Goal: Information Seeking & Learning: Find specific fact

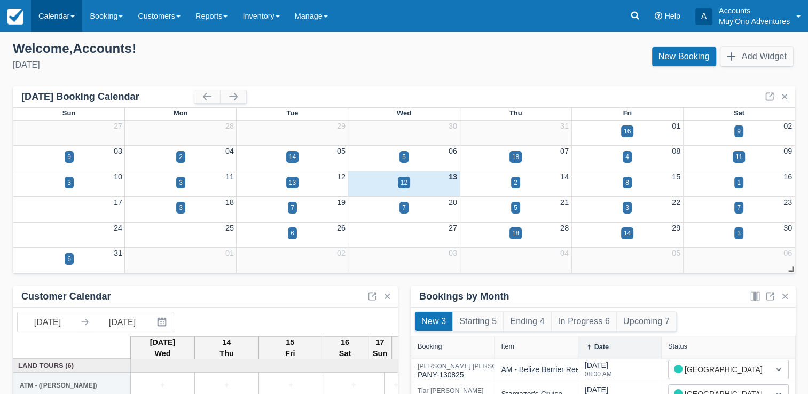
click at [54, 13] on link "Calendar" at bounding box center [56, 16] width 51 height 32
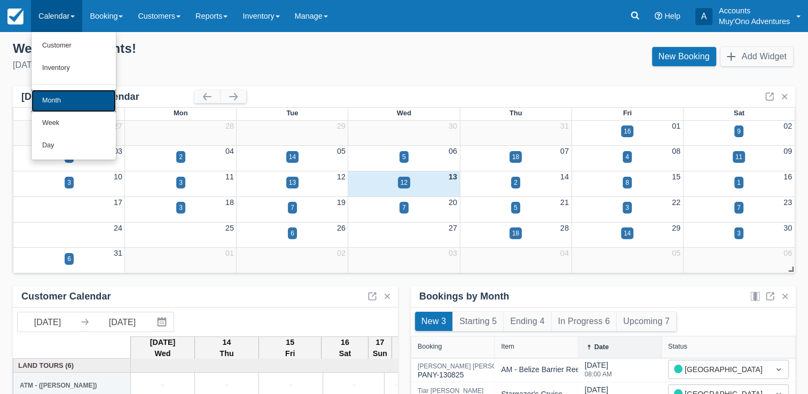
click at [66, 95] on link "Month" at bounding box center [74, 101] width 84 height 22
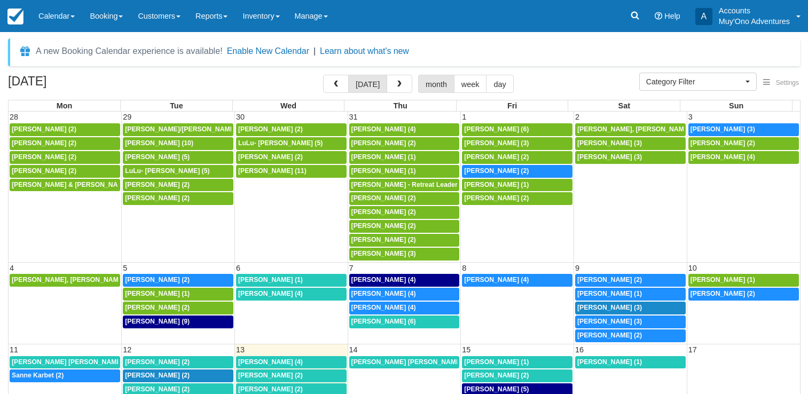
select select
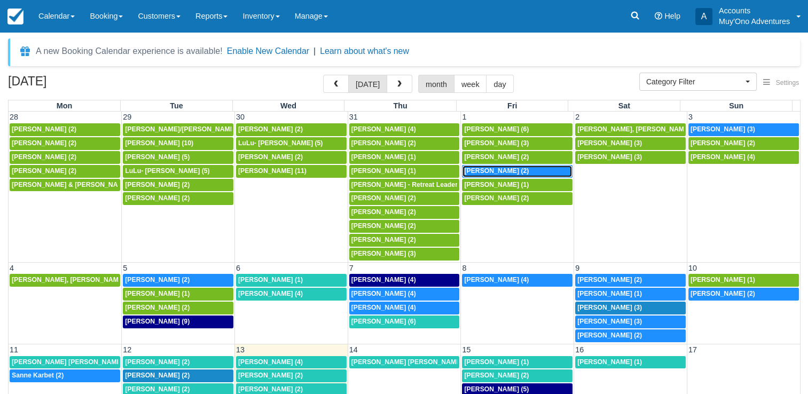
click at [515, 171] on div "7:30a Jacob Brooks (2)" at bounding box center [517, 171] width 106 height 9
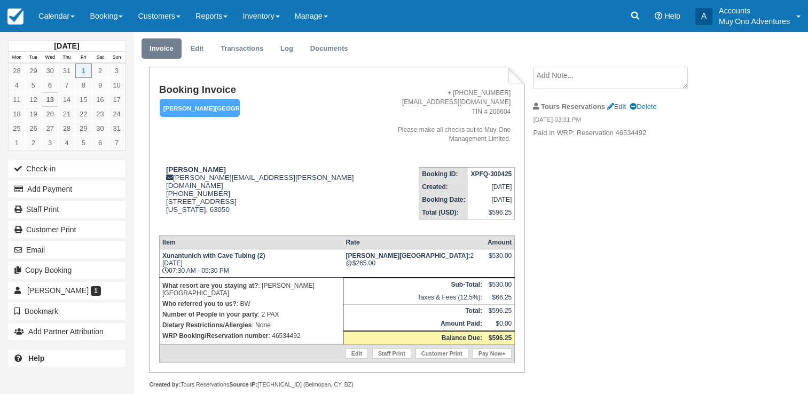
scroll to position [32, 0]
click at [291, 330] on p "WRP Booking/Reservation number : 46534492" at bounding box center [251, 335] width 178 height 11
copy p "46534492"
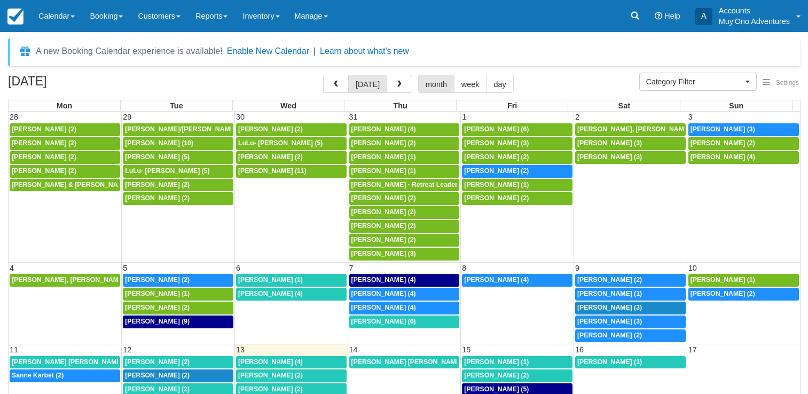
select select
click at [714, 129] on span "Charlotte Daris (3)" at bounding box center [723, 129] width 65 height 7
select select
click at [395, 291] on span "Joanne Ledoux (4)" at bounding box center [383, 293] width 65 height 7
select select
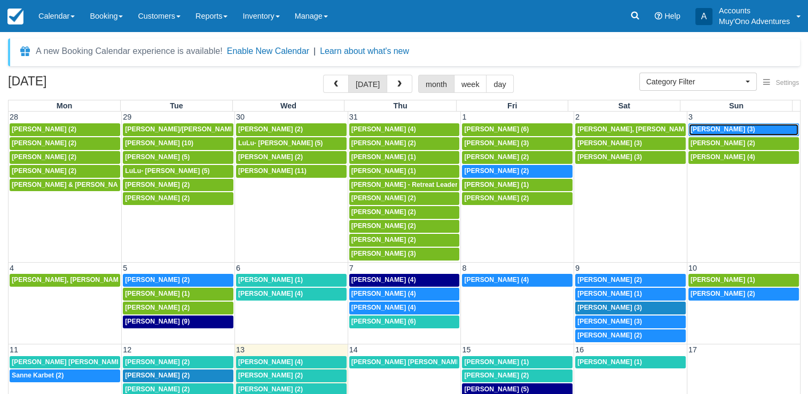
click at [720, 129] on span "[PERSON_NAME] (3)" at bounding box center [723, 129] width 65 height 7
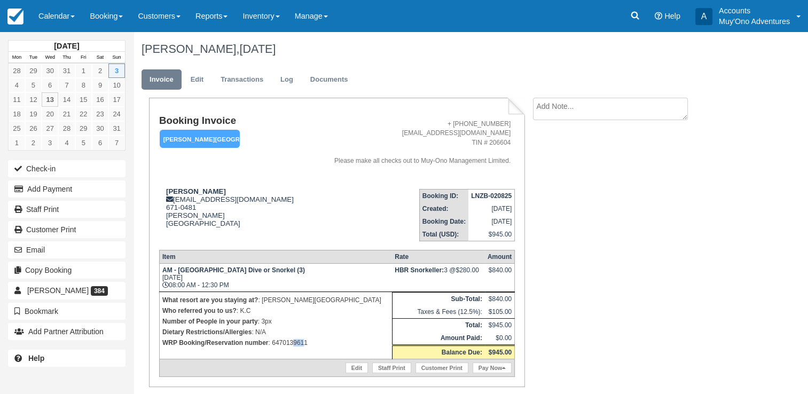
drag, startPoint x: 303, startPoint y: 339, endPoint x: 291, endPoint y: 343, distance: 13.5
click at [291, 343] on p "WRP Booking/Reservation number : 6470139611" at bounding box center [275, 343] width 227 height 11
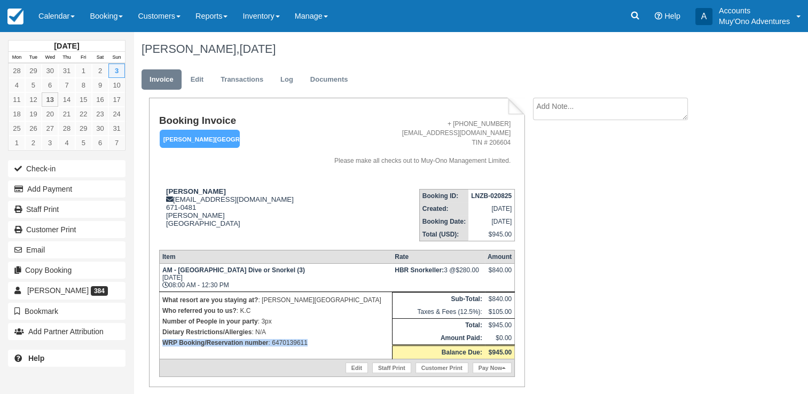
drag, startPoint x: 291, startPoint y: 343, endPoint x: 298, endPoint y: 342, distance: 7.0
click at [298, 342] on p "WRP Booking/Reservation number : 6470139611" at bounding box center [275, 343] width 227 height 11
drag, startPoint x: 298, startPoint y: 342, endPoint x: 284, endPoint y: 321, distance: 24.7
click at [284, 321] on p "Number of People in your party : 3px" at bounding box center [275, 321] width 227 height 11
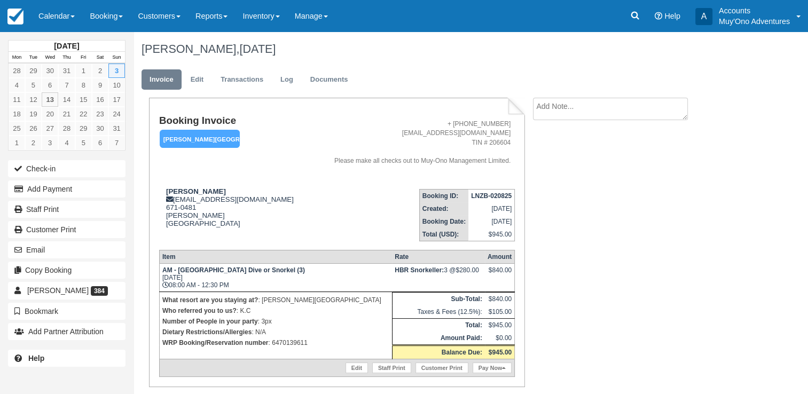
click at [287, 346] on p "WRP Booking/Reservation number : 6470139611" at bounding box center [275, 343] width 227 height 11
copy p "6470139611"
click at [71, 11] on link "Calendar" at bounding box center [56, 16] width 51 height 32
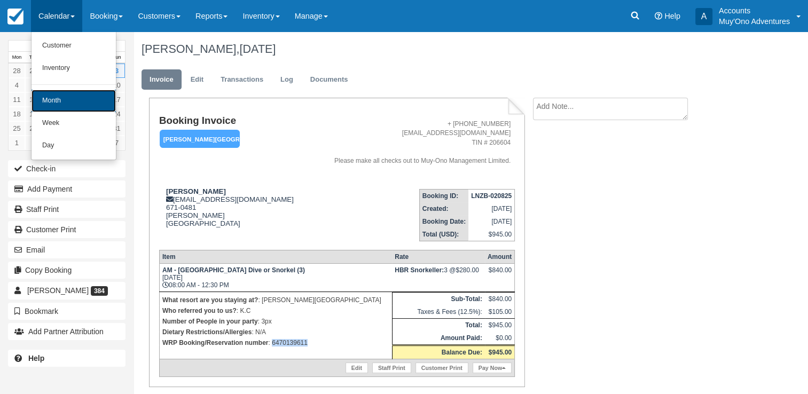
click at [51, 104] on link "Month" at bounding box center [74, 101] width 84 height 22
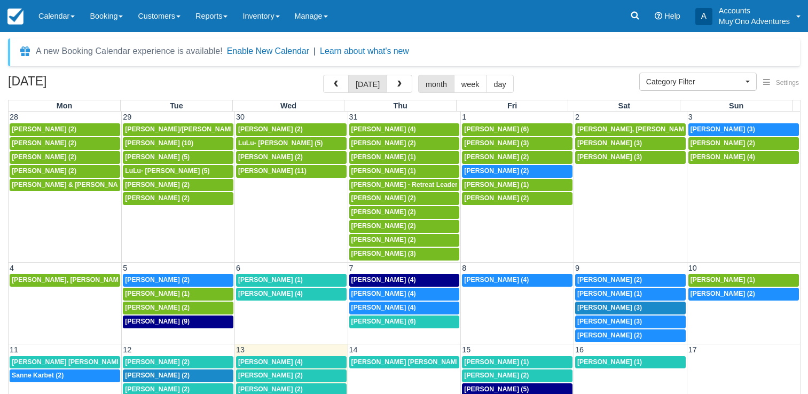
select select
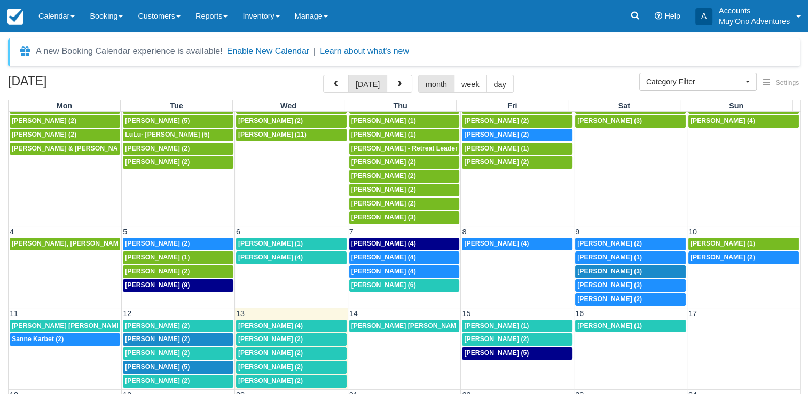
scroll to position [36, 0]
click at [607, 268] on span "[PERSON_NAME] (3)" at bounding box center [609, 271] width 65 height 7
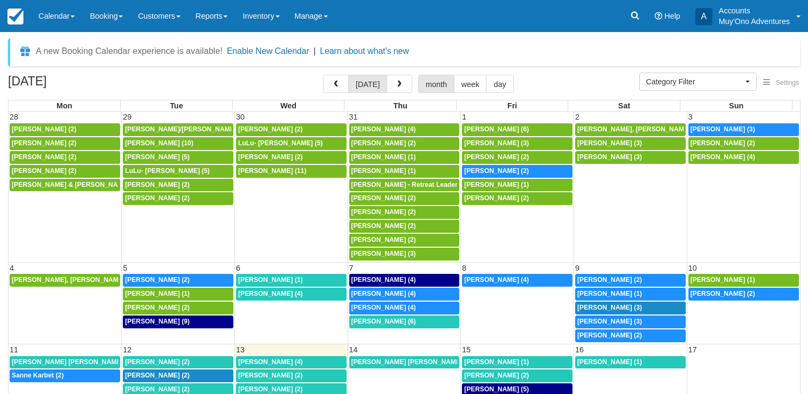
select select
click at [624, 294] on span "Joshua Hodge (1)" at bounding box center [609, 293] width 65 height 7
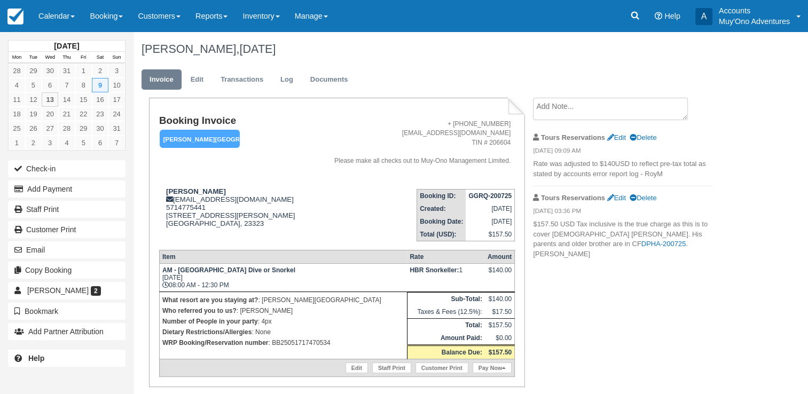
click at [308, 345] on p "WRP Booking/Reservation number : BB25051717470534" at bounding box center [283, 343] width 242 height 11
copy p "BB25051717470534"
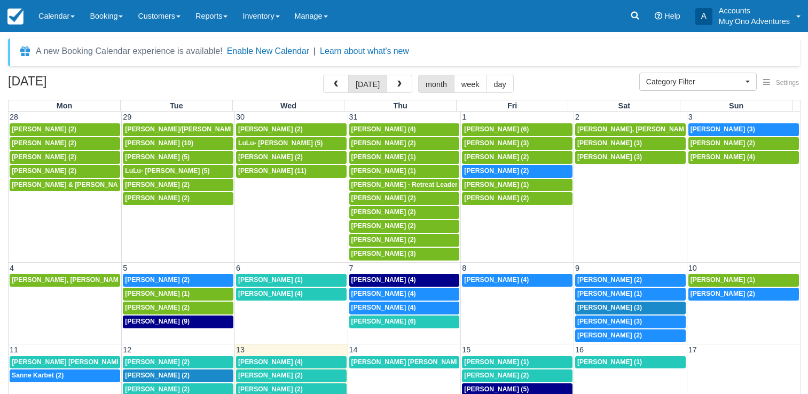
select select
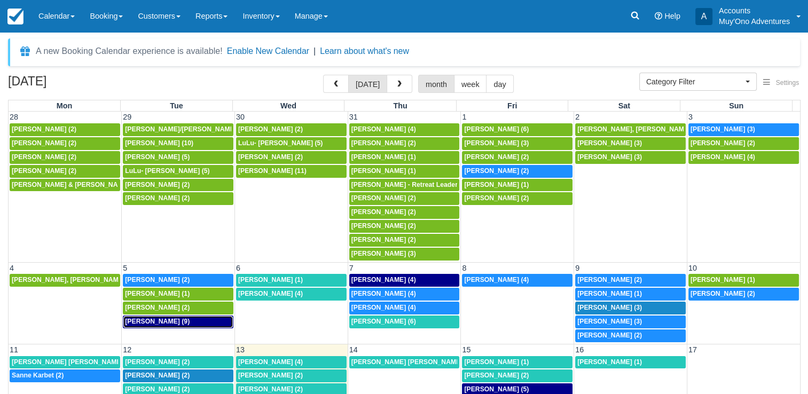
click at [158, 318] on span "[PERSON_NAME] (9)" at bounding box center [157, 321] width 65 height 7
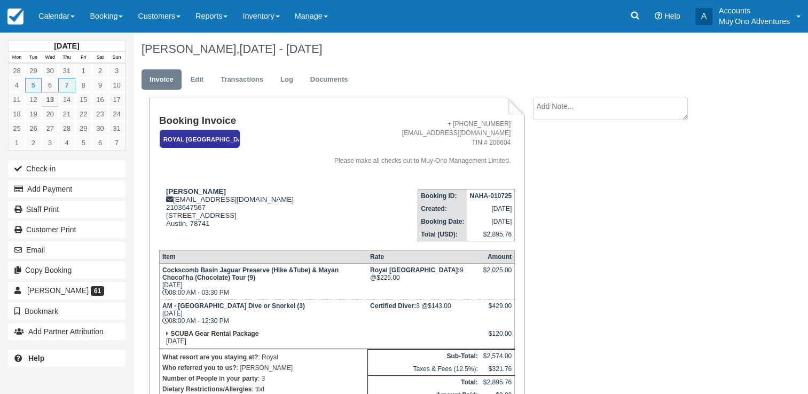
scroll to position [49, 0]
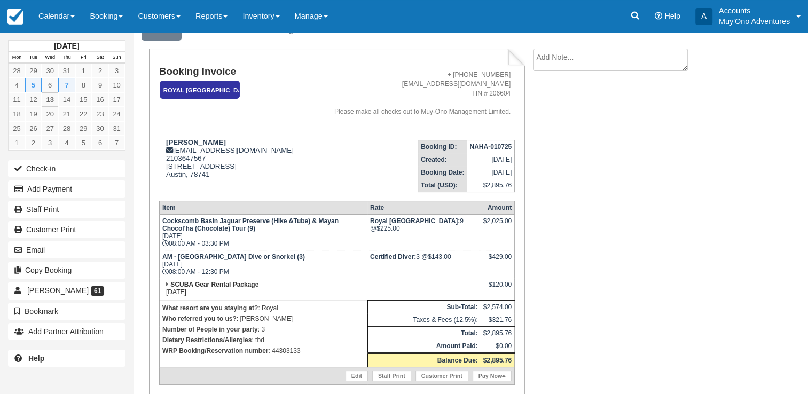
click at [291, 351] on p "WRP Booking/Reservation number : 44303133" at bounding box center [263, 351] width 202 height 11
copy p "44303133"
click at [632, 14] on icon at bounding box center [635, 16] width 8 height 8
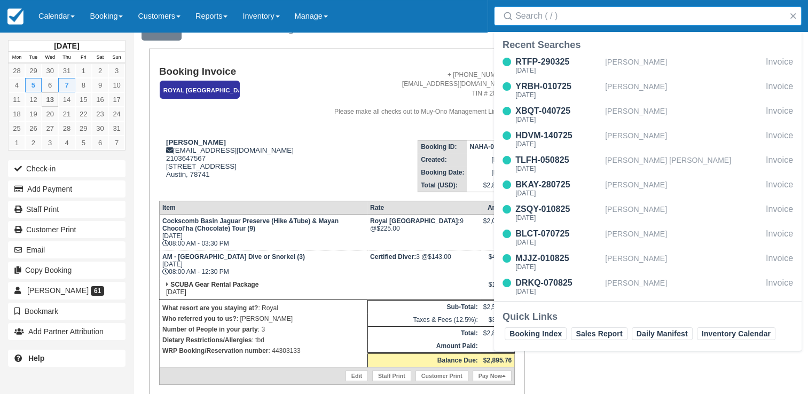
click at [588, 16] on input "Search" at bounding box center [649, 15] width 269 height 19
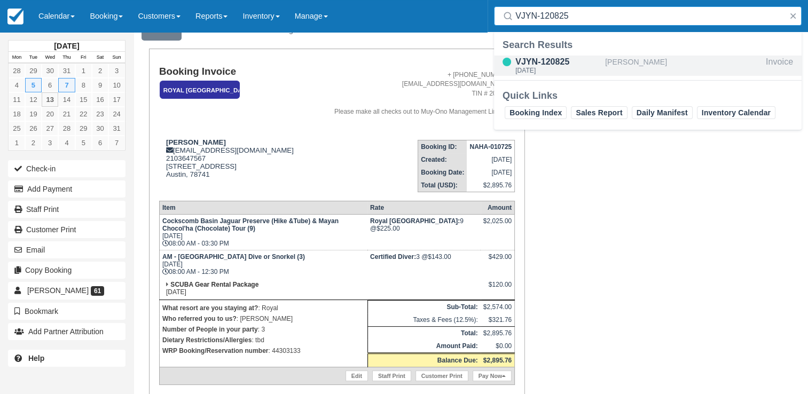
type input "VJYN-120825"
click at [562, 62] on div "VJYN-120825" at bounding box center [557, 62] width 85 height 13
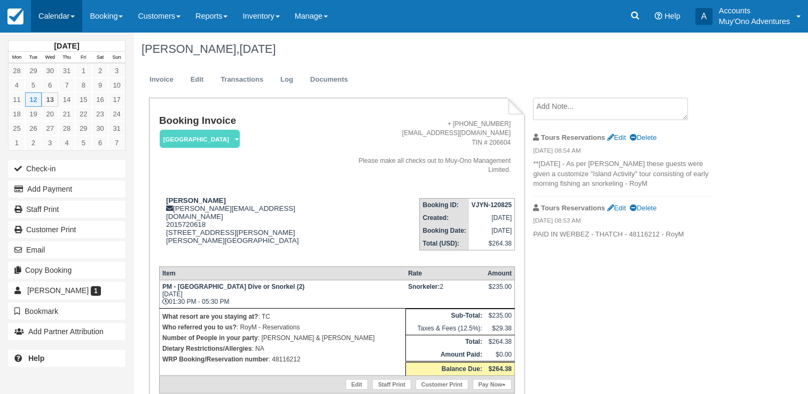
click at [38, 20] on link "Calendar" at bounding box center [56, 16] width 51 height 32
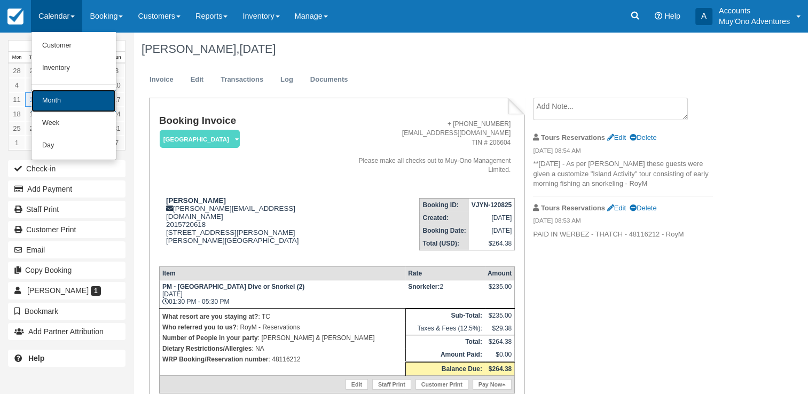
click at [49, 99] on link "Month" at bounding box center [74, 101] width 84 height 22
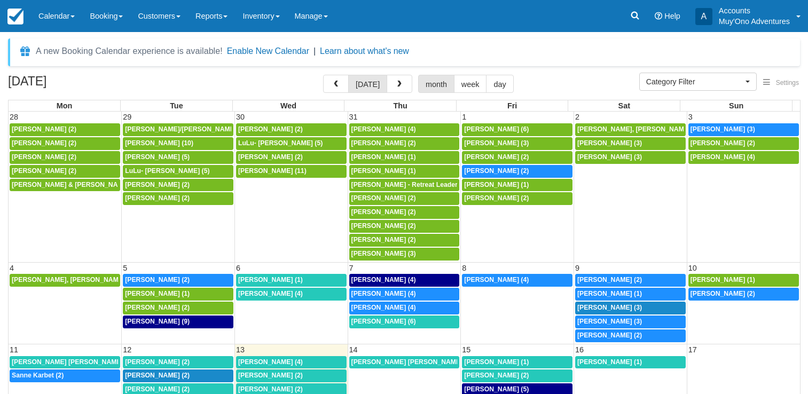
select select
click at [592, 279] on span "William Brown (2)" at bounding box center [609, 279] width 65 height 7
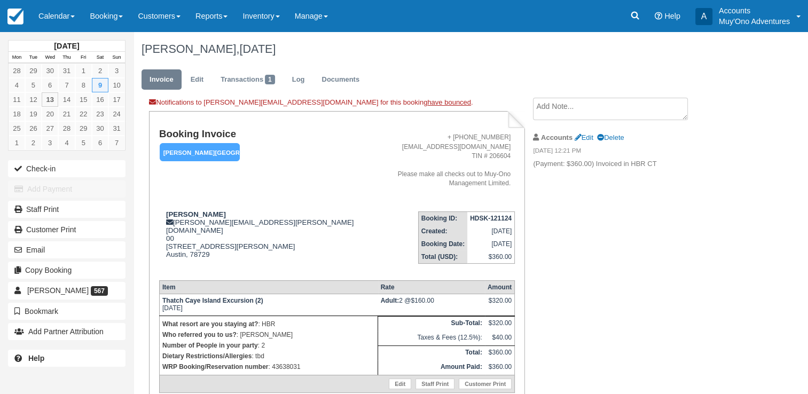
scroll to position [46, 0]
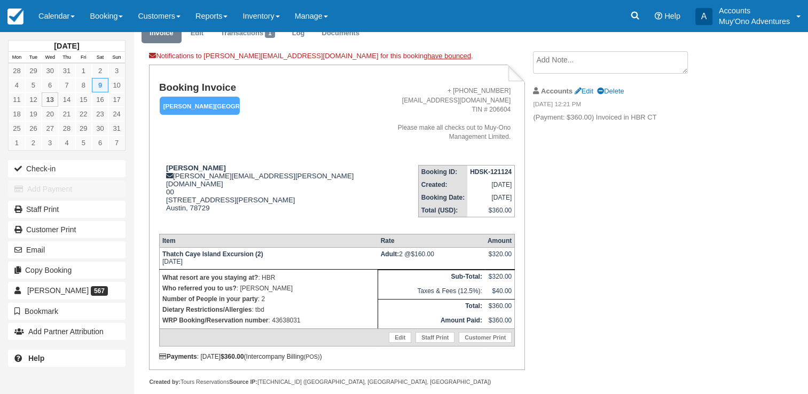
click at [286, 315] on p "WRP Booking/Reservation number : 43638031" at bounding box center [268, 320] width 213 height 11
copy p "43638031"
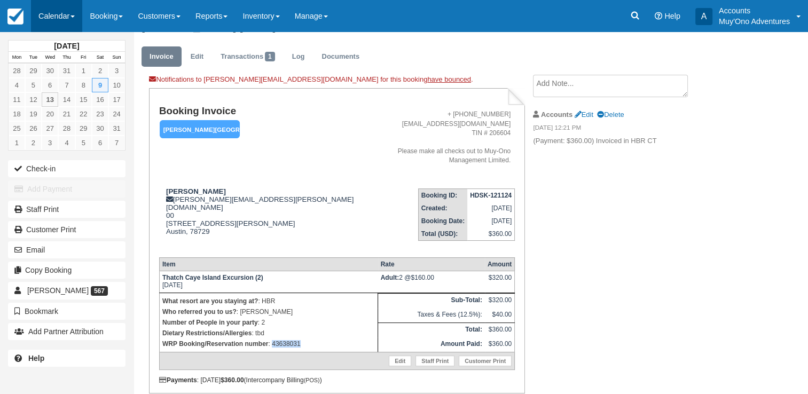
click at [65, 11] on link "Calendar" at bounding box center [56, 16] width 51 height 32
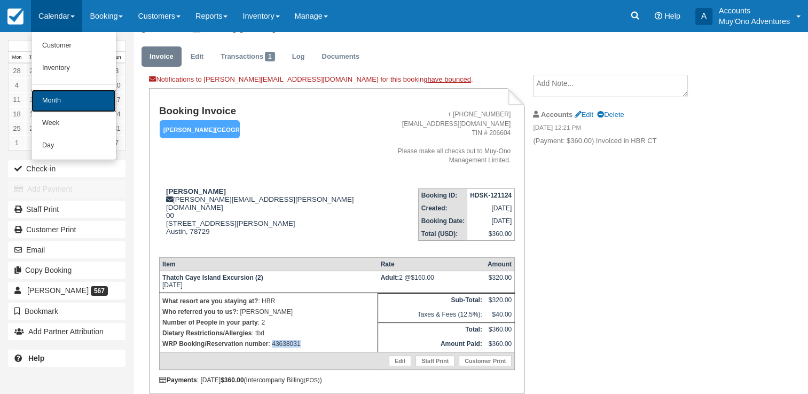
click at [58, 106] on link "Month" at bounding box center [74, 101] width 84 height 22
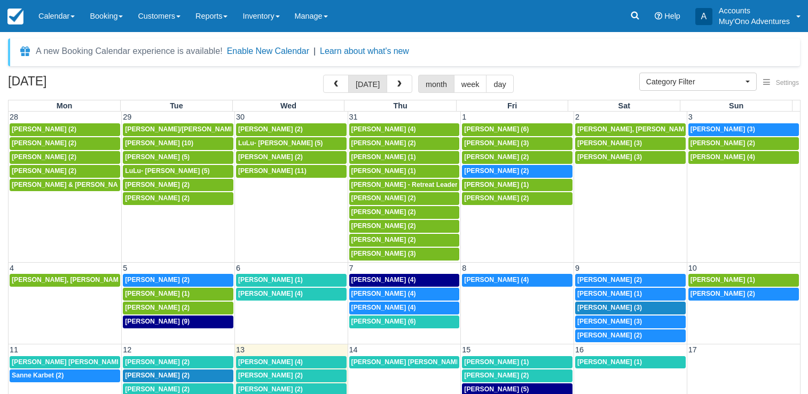
select select
click at [739, 132] on span "Charlotte Daris (3)" at bounding box center [723, 129] width 65 height 7
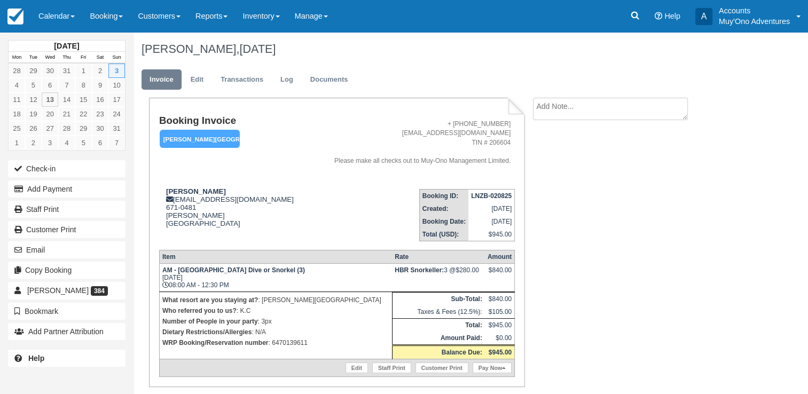
click at [293, 343] on p "WRP Booking/Reservation number : 6470139611" at bounding box center [275, 343] width 227 height 11
copy p "6470139611"
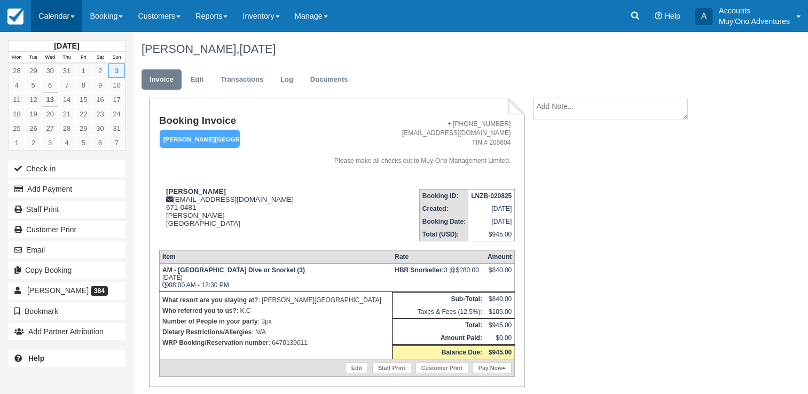
click at [72, 14] on link "Calendar" at bounding box center [56, 16] width 51 height 32
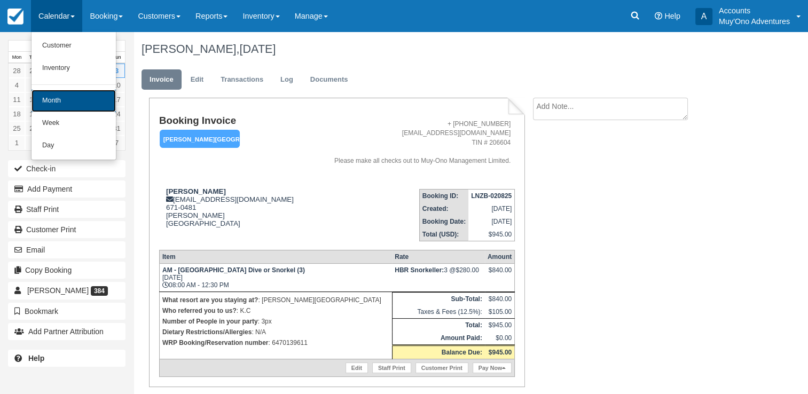
click at [52, 97] on link "Month" at bounding box center [74, 101] width 84 height 22
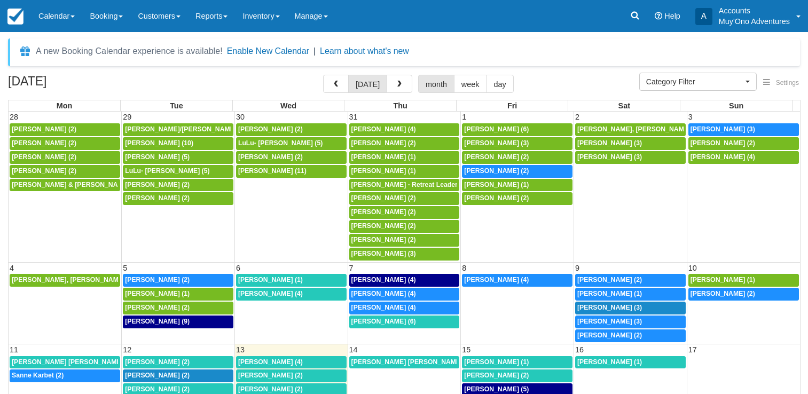
select select
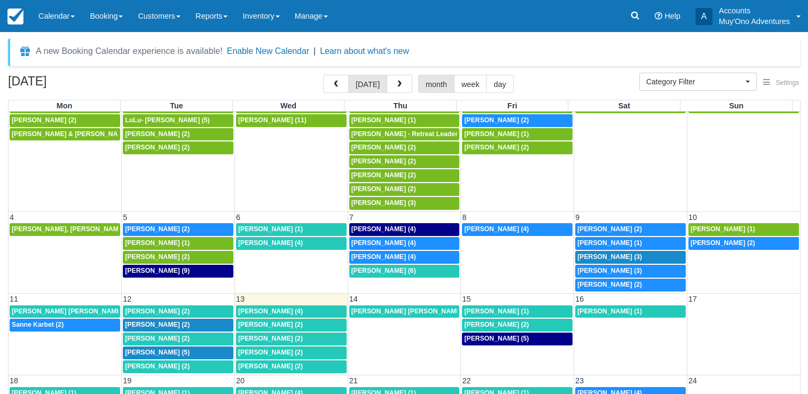
scroll to position [64, 0]
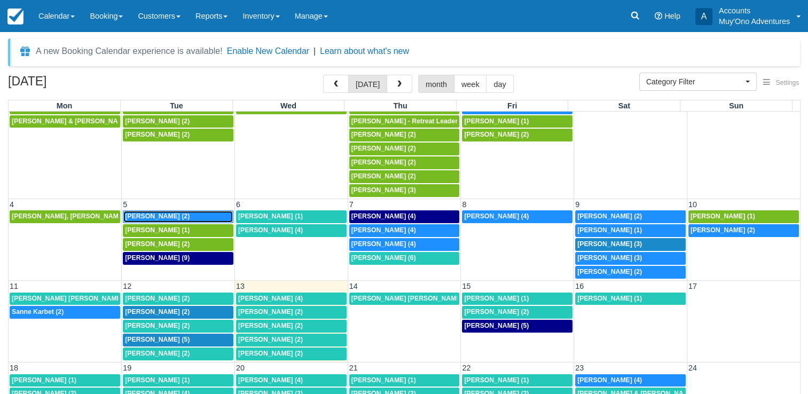
click at [159, 215] on span "Kenneth Harlow (2)" at bounding box center [157, 216] width 65 height 7
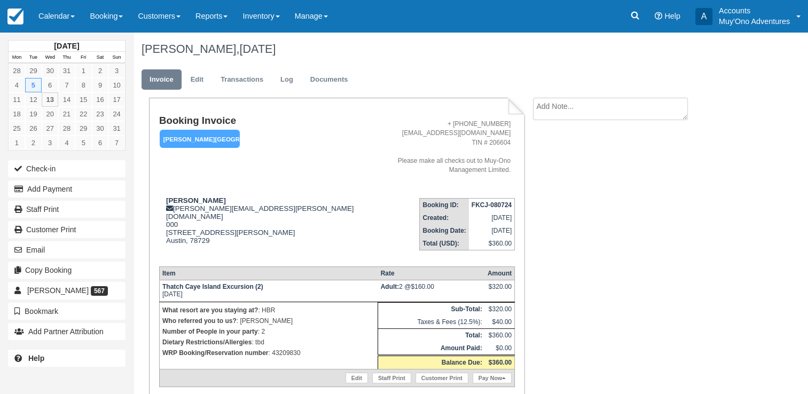
click at [285, 348] on p "WRP Booking/Reservation number : 43209830" at bounding box center [268, 353] width 213 height 11
copy p "43209830"
click at [64, 8] on link "Calendar" at bounding box center [56, 16] width 51 height 32
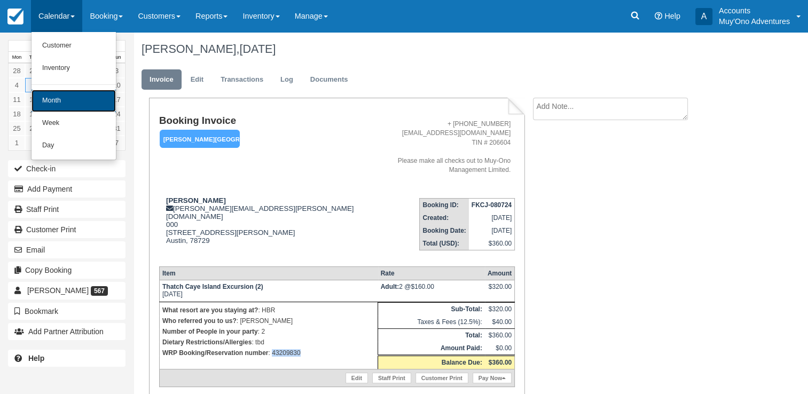
click at [64, 97] on link "Month" at bounding box center [74, 101] width 84 height 22
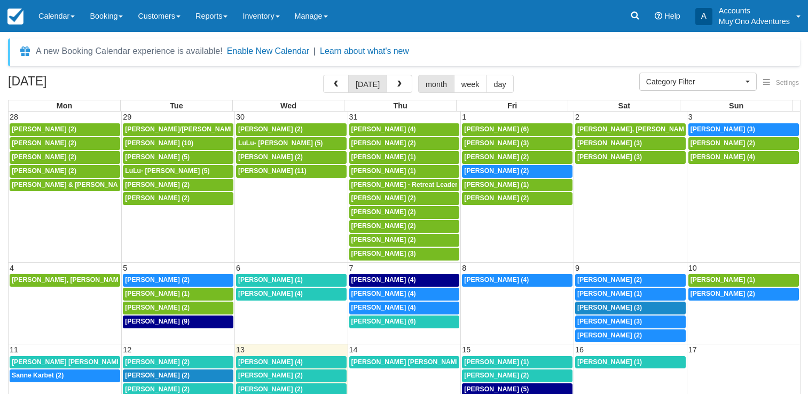
select select
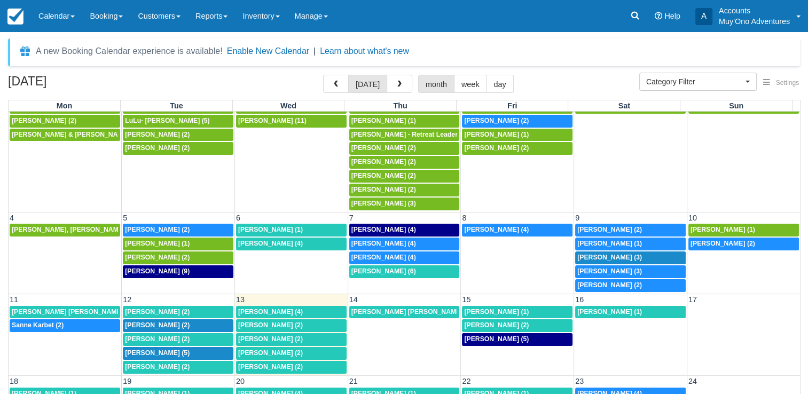
scroll to position [51, 0]
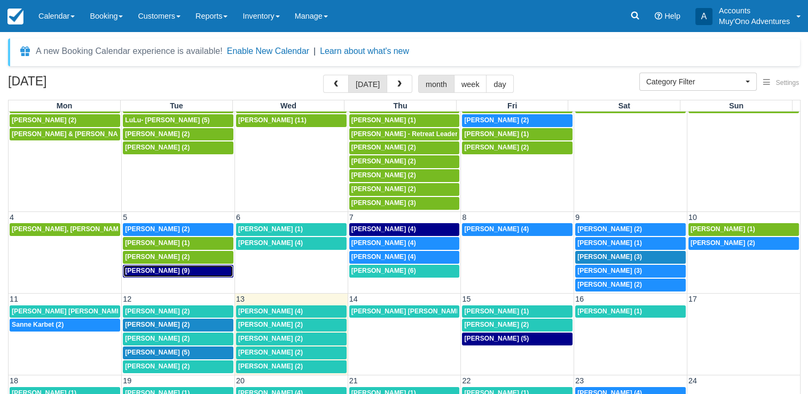
click at [180, 267] on div "8a Eric Meissner (9)" at bounding box center [178, 271] width 106 height 9
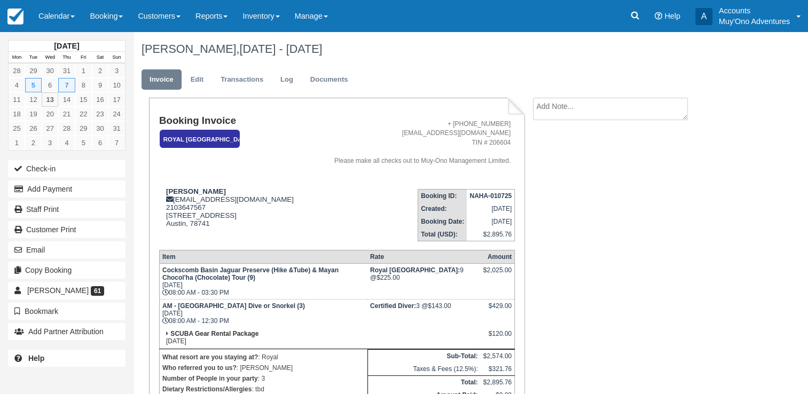
scroll to position [88, 0]
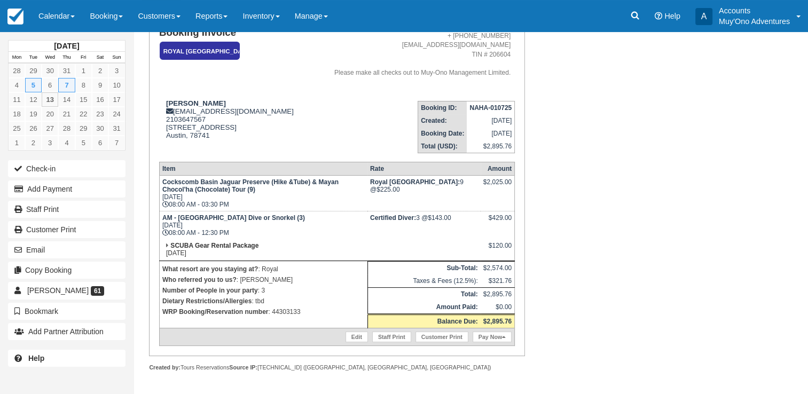
click at [288, 311] on p "WRP Booking/Reservation number : 44303133" at bounding box center [263, 312] width 202 height 11
copy p "44303133"
click at [491, 107] on strong "NAHA-010725" at bounding box center [491, 107] width 42 height 7
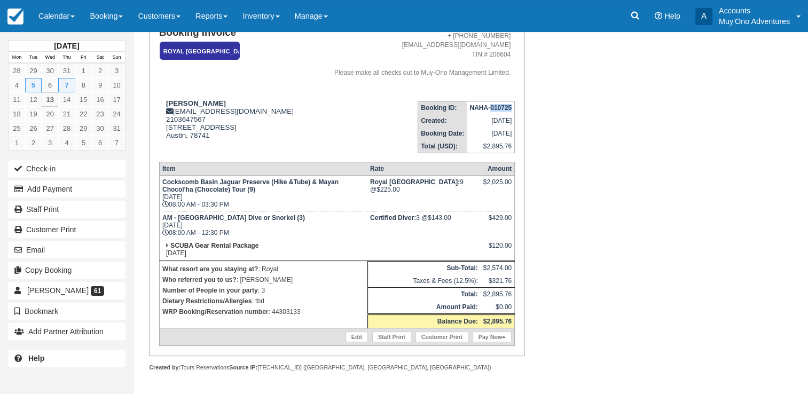
click at [491, 107] on strong "NAHA-010725" at bounding box center [491, 107] width 42 height 7
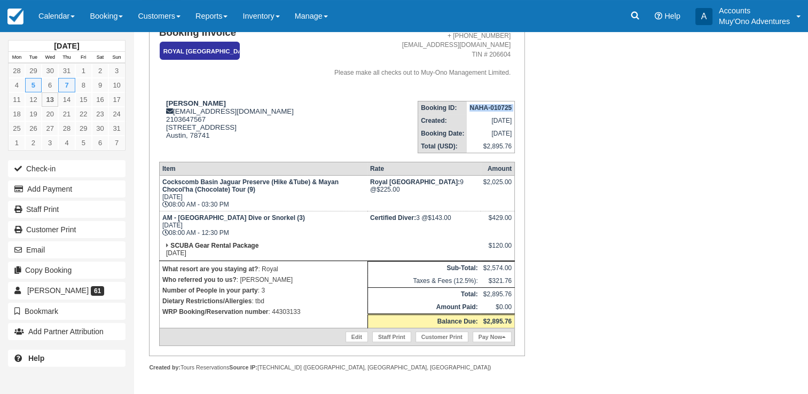
click at [491, 107] on strong "NAHA-010725" at bounding box center [491, 107] width 42 height 7
copy tbody "NAHA-010725"
drag, startPoint x: 166, startPoint y: 101, endPoint x: 211, endPoint y: 105, distance: 45.5
click at [211, 105] on strong "Eric Meissner" at bounding box center [196, 103] width 60 height 8
copy strong "Eric Meissner"
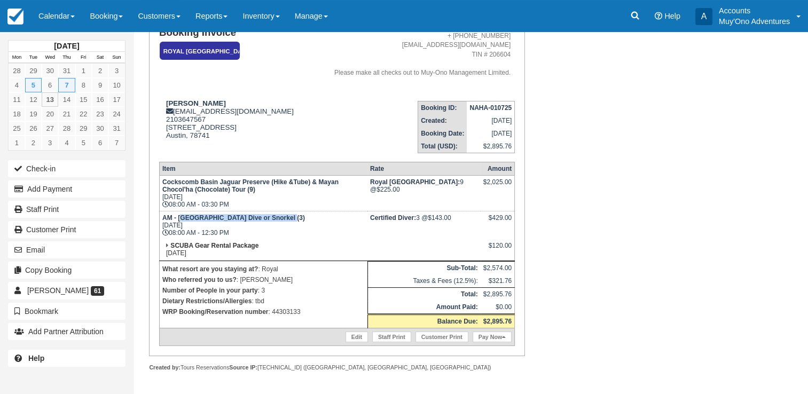
drag, startPoint x: 180, startPoint y: 218, endPoint x: 280, endPoint y: 221, distance: 99.9
click at [280, 221] on strong "AM - Belize Barrier Reef Dive or Snorkel (3)" at bounding box center [233, 217] width 143 height 7
click at [259, 234] on td "AM - Belize Barrier Reef Dive or Snorkel (3) Thu Aug 7, 2025 08:00 AM - 12:30 PM" at bounding box center [263, 225] width 208 height 28
drag, startPoint x: 179, startPoint y: 220, endPoint x: 248, endPoint y: 221, distance: 68.9
click at [248, 221] on strong "AM - Belize Barrier Reef Dive or Snorkel (3)" at bounding box center [233, 217] width 143 height 7
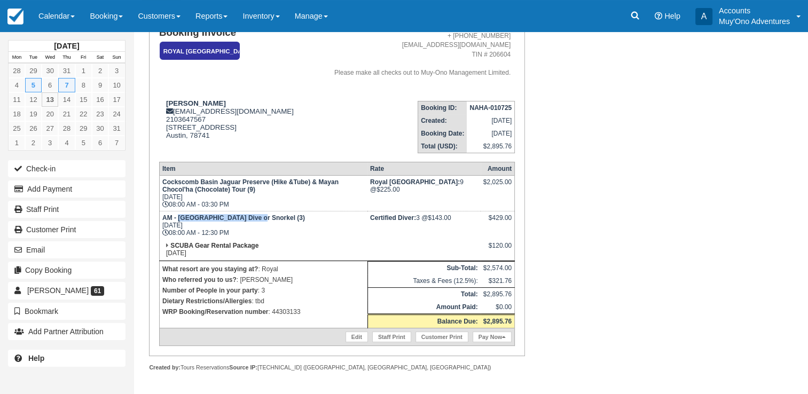
copy strong "Belize Barrier Reef Dive"
click at [288, 314] on p "WRP Booking/Reservation number : 44303133" at bounding box center [263, 312] width 202 height 11
copy p "44303133"
click at [45, 14] on link "Calendar" at bounding box center [56, 16] width 51 height 32
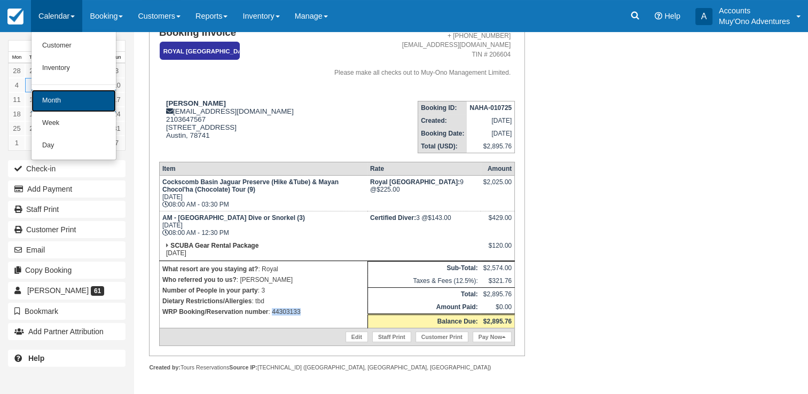
click at [58, 90] on link "Month" at bounding box center [74, 101] width 84 height 22
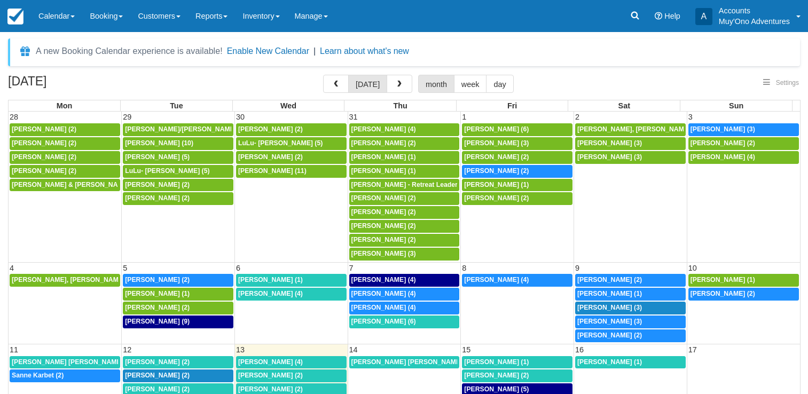
select select
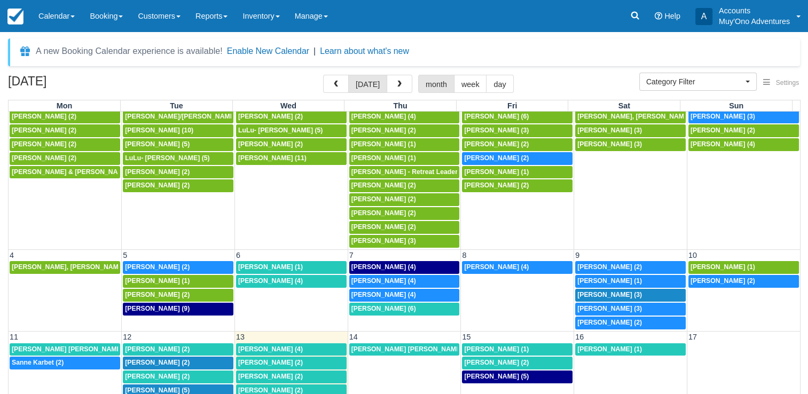
scroll to position [4, 0]
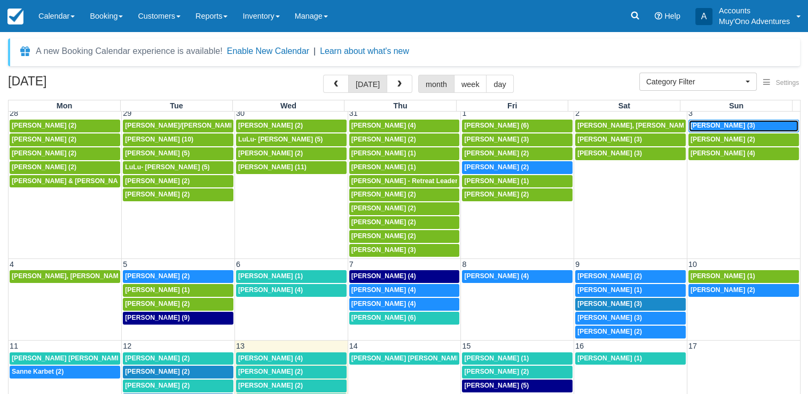
click at [694, 124] on span "Charlotte Daris (3)" at bounding box center [723, 125] width 65 height 7
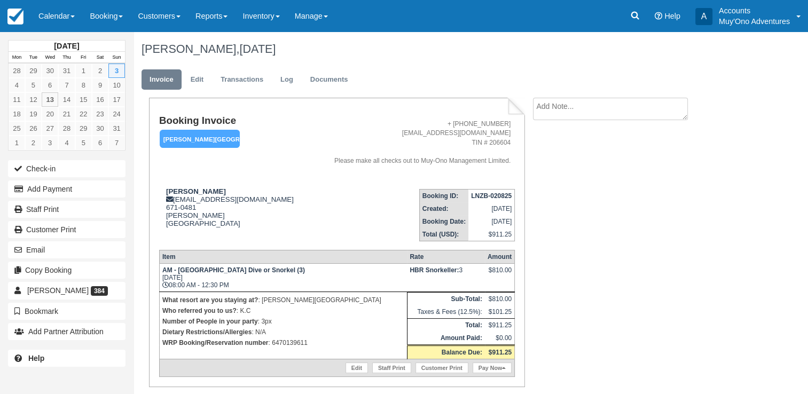
click at [283, 345] on p "WRP Booking/Reservation number : 6470139611" at bounding box center [283, 343] width 242 height 11
copy p "6470139611"
click at [489, 193] on strong "LNZB-020825" at bounding box center [491, 195] width 41 height 7
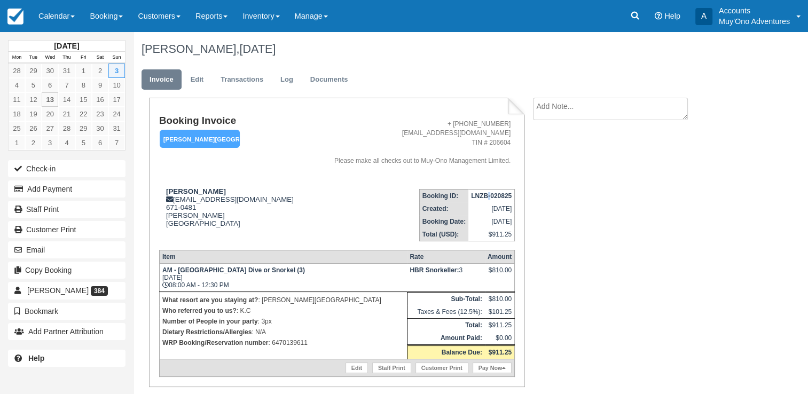
click at [489, 193] on strong "LNZB-020825" at bounding box center [491, 195] width 41 height 7
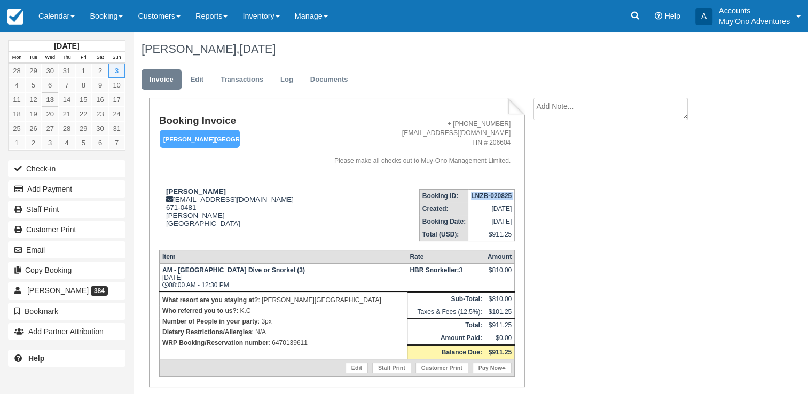
copy tbody "LNZB-020825"
drag, startPoint x: 167, startPoint y: 190, endPoint x: 216, endPoint y: 188, distance: 49.2
click at [216, 188] on strong "Charlotte Daris" at bounding box center [196, 191] width 60 height 8
copy strong "Charlotte Daris"
drag, startPoint x: 179, startPoint y: 272, endPoint x: 233, endPoint y: 271, distance: 54.0
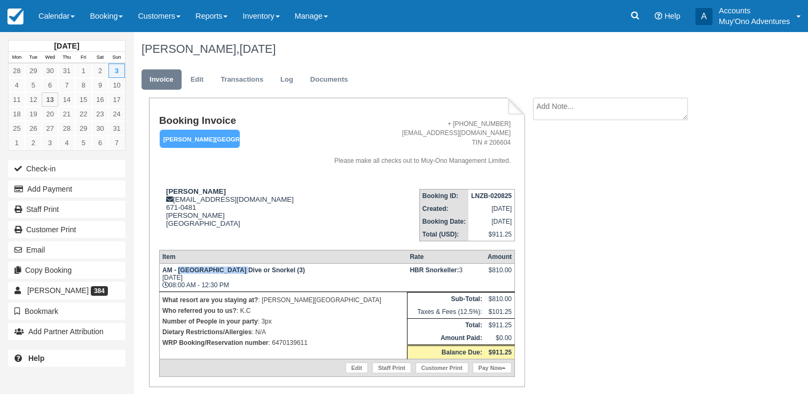
click at [233, 271] on strong "AM - Belize Barrier Reef Dive or Snorkel (3)" at bounding box center [233, 270] width 143 height 7
copy strong "Belize Barrier Ree"
click at [292, 340] on p "WRP Booking/Reservation number : 6470139611" at bounding box center [283, 343] width 242 height 11
copy p "6470139611"
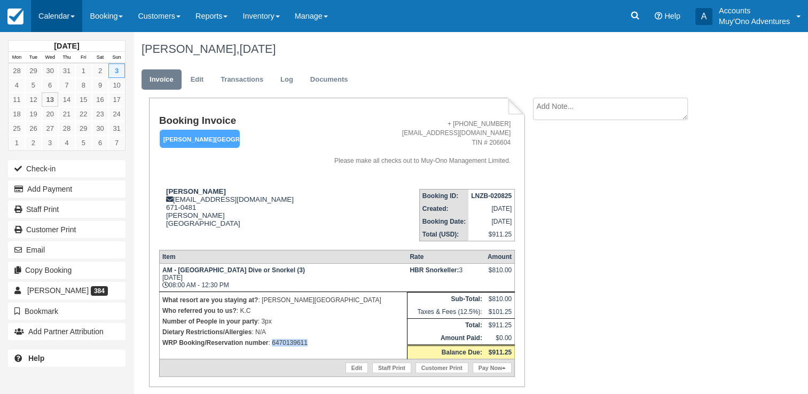
click at [73, 25] on link "Calendar" at bounding box center [56, 16] width 51 height 32
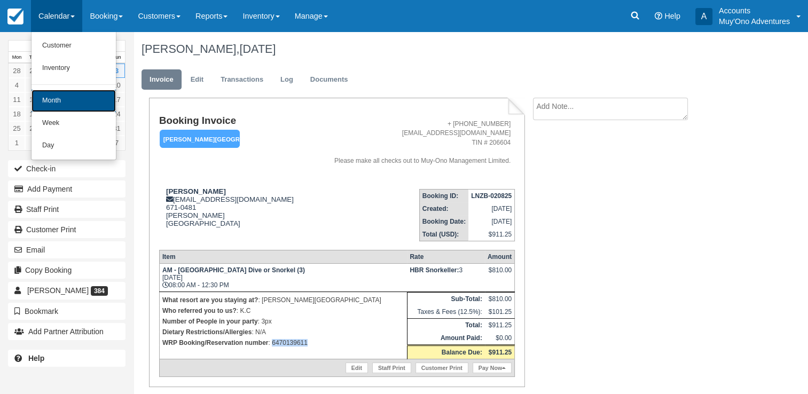
click at [51, 98] on link "Month" at bounding box center [74, 101] width 84 height 22
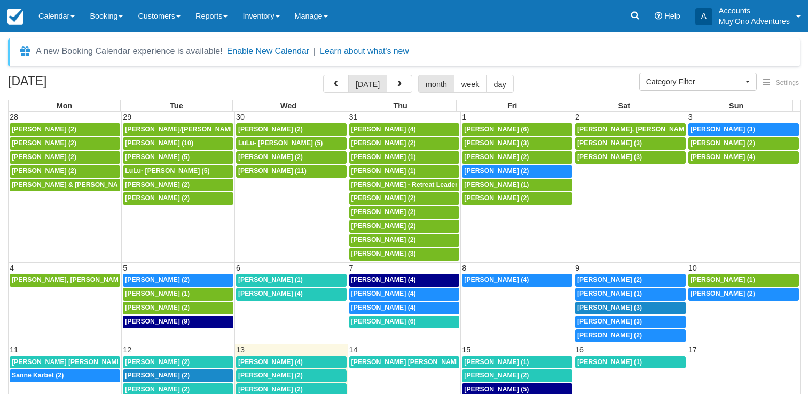
select select
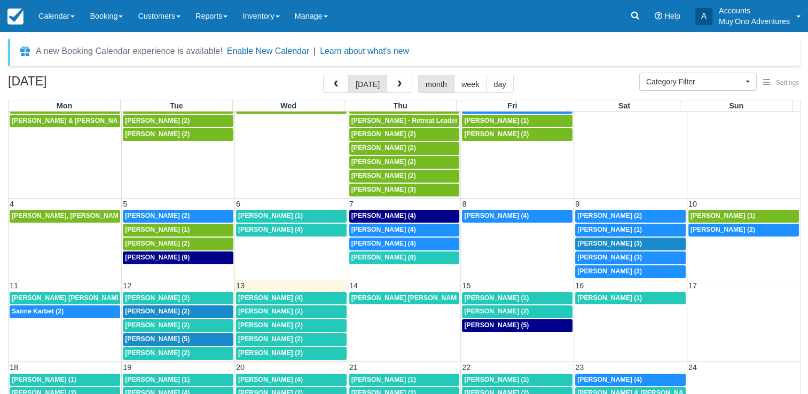
scroll to position [65, 0]
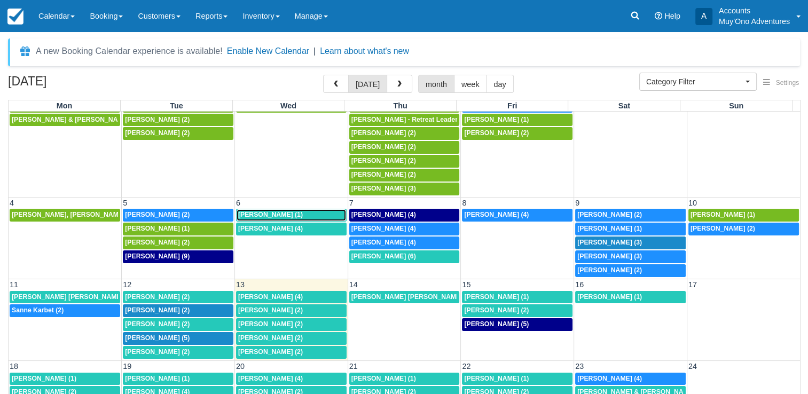
click at [271, 213] on span "Stephanie Ardakani (1)" at bounding box center [270, 214] width 65 height 7
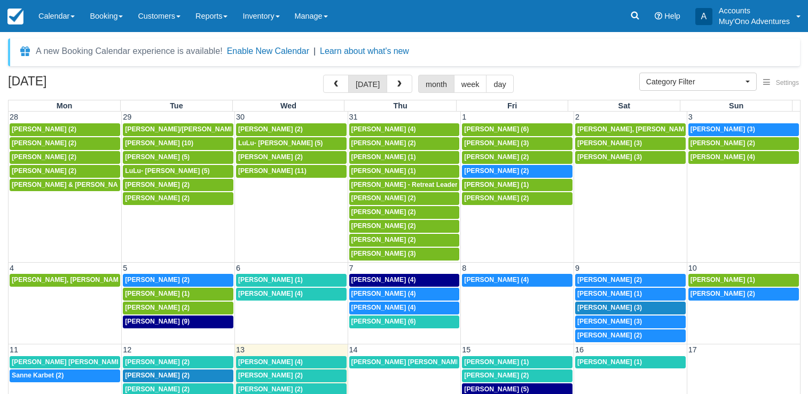
select select
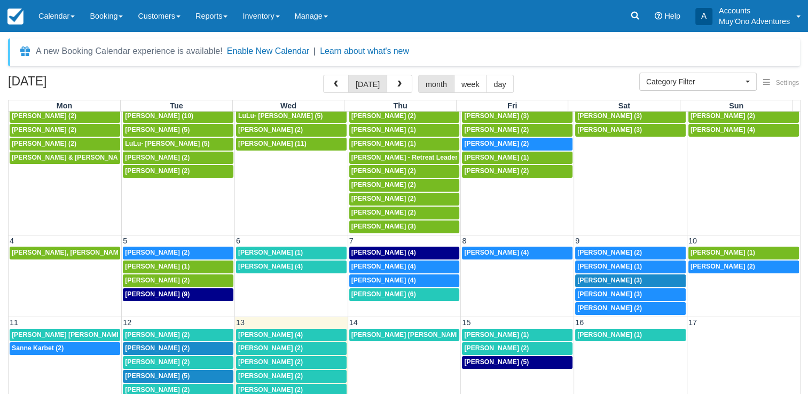
scroll to position [28, 0]
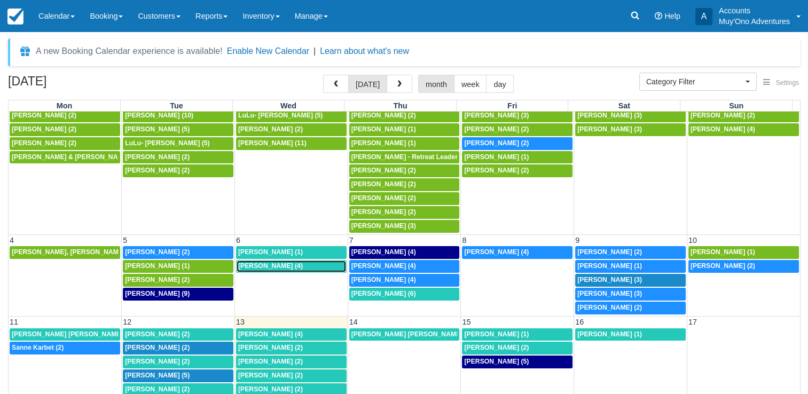
click at [278, 262] on span "[PERSON_NAME] (4)" at bounding box center [270, 265] width 65 height 7
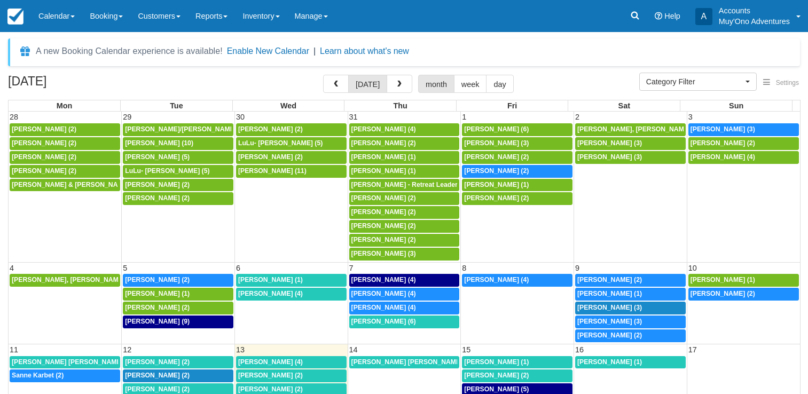
select select
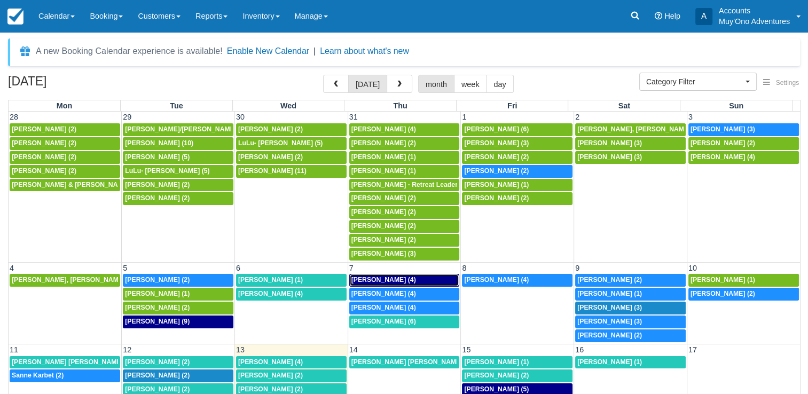
click at [378, 278] on span "Eric Meissner (4)" at bounding box center [383, 279] width 65 height 7
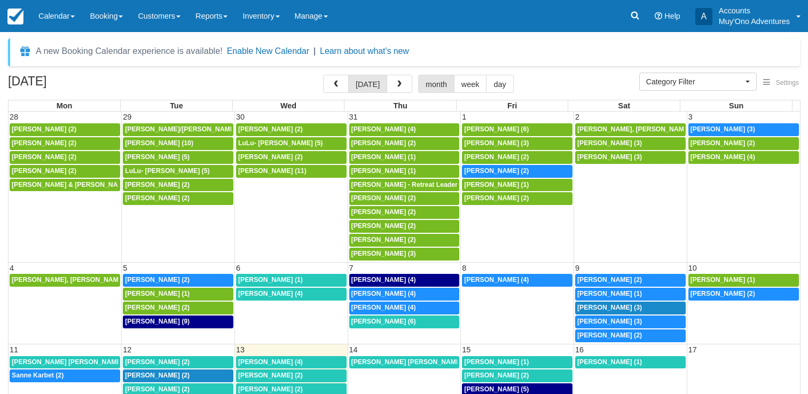
select select
click at [400, 291] on span "Joanne Ledoux (4)" at bounding box center [383, 293] width 65 height 7
select select
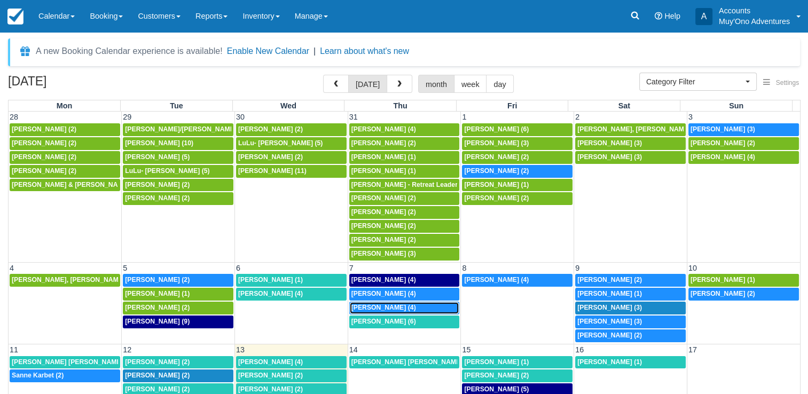
click at [385, 304] on span "[PERSON_NAME] (4)" at bounding box center [383, 307] width 65 height 7
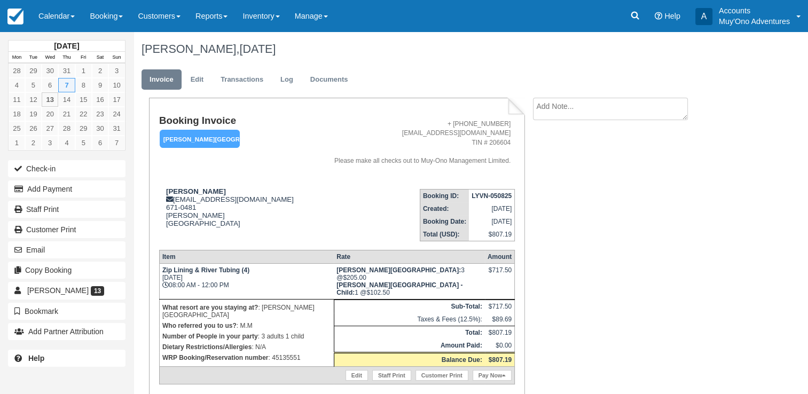
click at [491, 192] on strong "LYVN-050825" at bounding box center [492, 195] width 40 height 7
click at [491, 192] on td "LYVN-050825" at bounding box center [491, 195] width 45 height 13
copy tbody "LYVN-050825"
drag, startPoint x: 170, startPoint y: 191, endPoint x: 177, endPoint y: 190, distance: 6.5
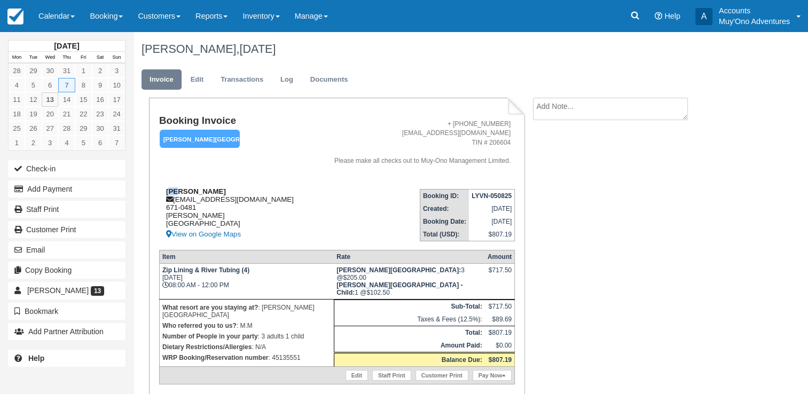
click at [177, 190] on strong "Jennifer Long" at bounding box center [196, 191] width 60 height 8
drag, startPoint x: 177, startPoint y: 190, endPoint x: 212, endPoint y: 190, distance: 34.7
click at [212, 190] on div "Jennifer Long frontdesk@hopinsbaybelize.com 671-0481 Hopkins Belize View on Goo…" at bounding box center [234, 213] width 150 height 53
copy strong "Jennifer Long"
click at [282, 353] on p "WRP Booking/Reservation number : 45135551" at bounding box center [246, 358] width 169 height 11
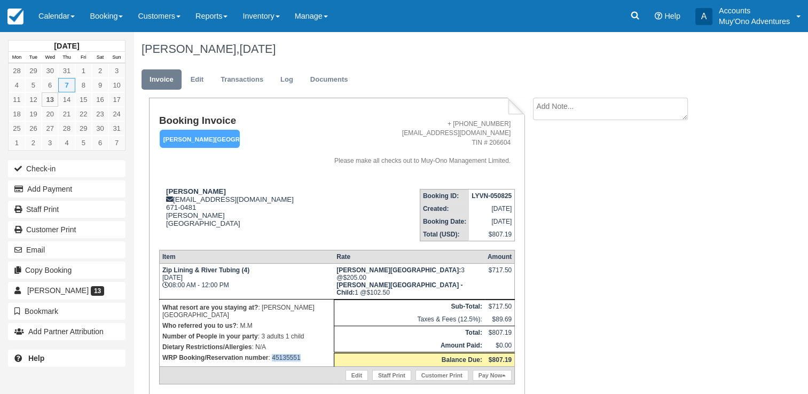
click at [282, 353] on p "WRP Booking/Reservation number : 45135551" at bounding box center [246, 358] width 169 height 11
copy p "45135551"
drag, startPoint x: 162, startPoint y: 272, endPoint x: 238, endPoint y: 272, distance: 75.9
click at [238, 272] on strong "Zip Lining & River Tubing (4)" at bounding box center [205, 270] width 87 height 7
copy strong "Zip Lining & River Tubing"
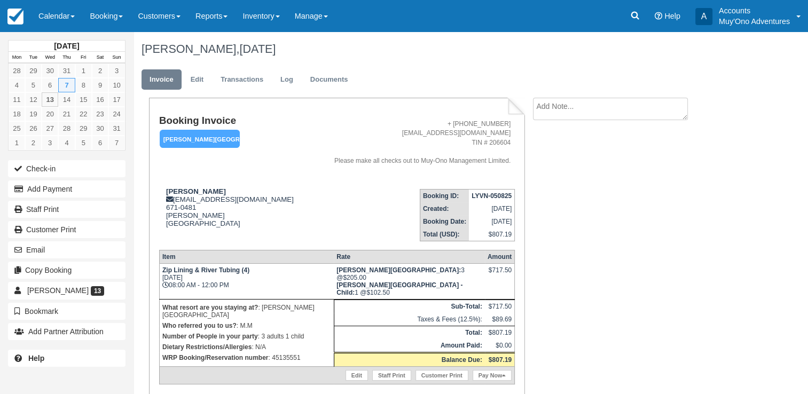
click at [283, 353] on p "WRP Booking/Reservation number : 45135551" at bounding box center [246, 358] width 169 height 11
copy p "45135551"
click at [74, 17] on span at bounding box center [73, 16] width 4 height 2
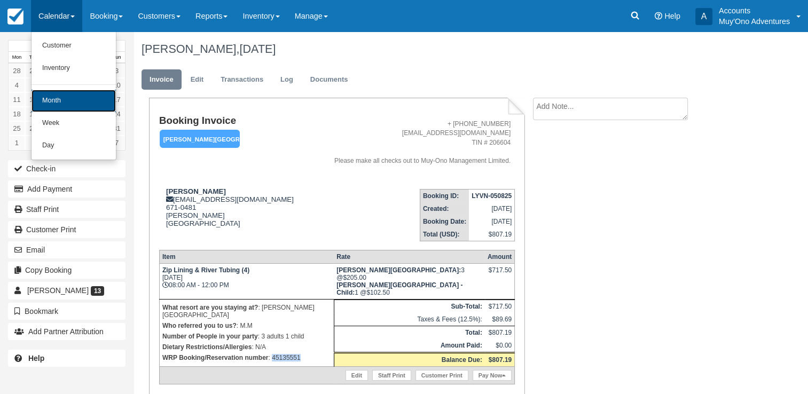
click at [54, 96] on link "Month" at bounding box center [74, 101] width 84 height 22
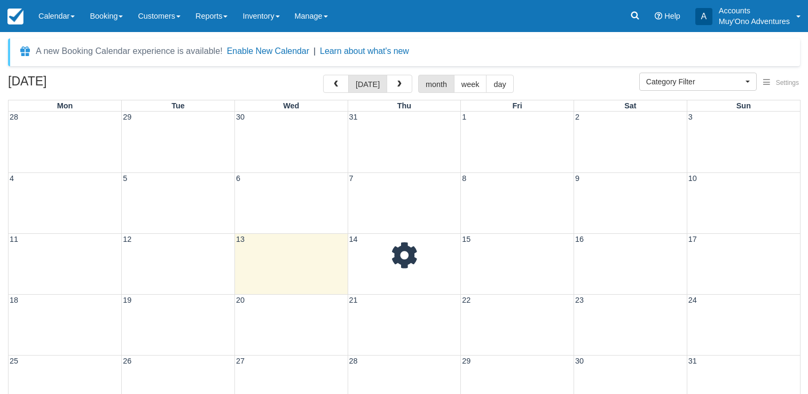
select select
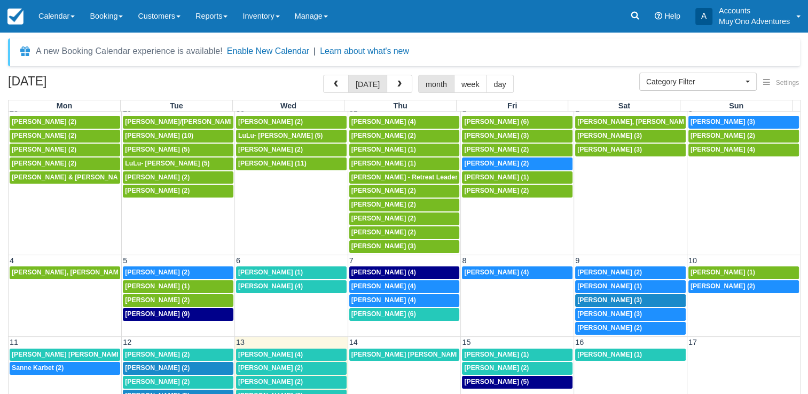
scroll to position [11, 0]
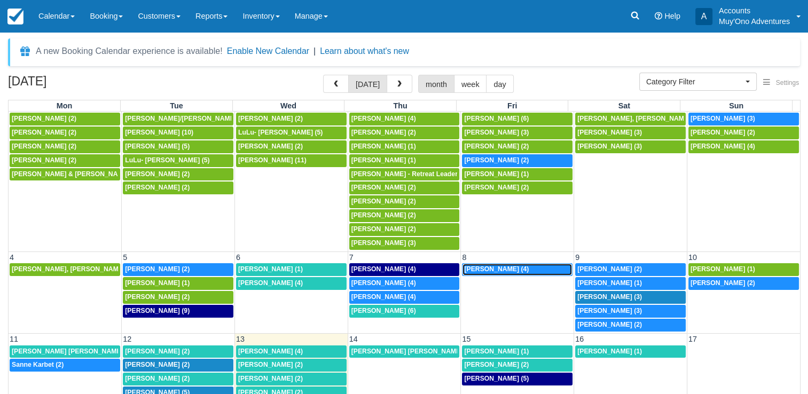
click at [494, 266] on span "[PERSON_NAME] (4)" at bounding box center [496, 268] width 65 height 7
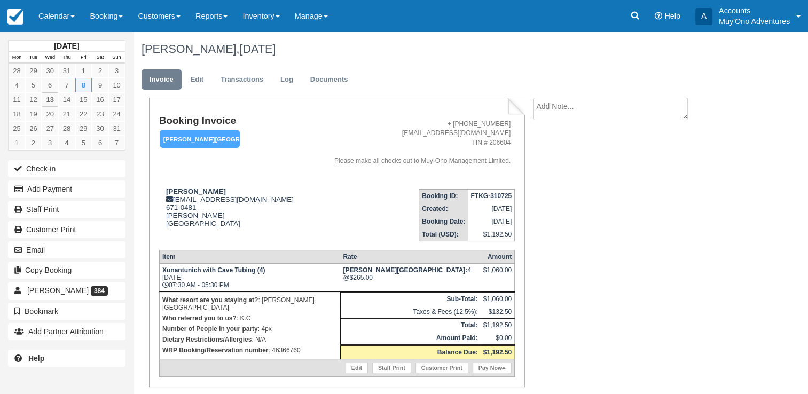
click at [491, 196] on strong "FTKG-310725" at bounding box center [491, 195] width 41 height 7
copy tbody "FTKG-310725"
drag, startPoint x: 167, startPoint y: 191, endPoint x: 218, endPoint y: 193, distance: 51.3
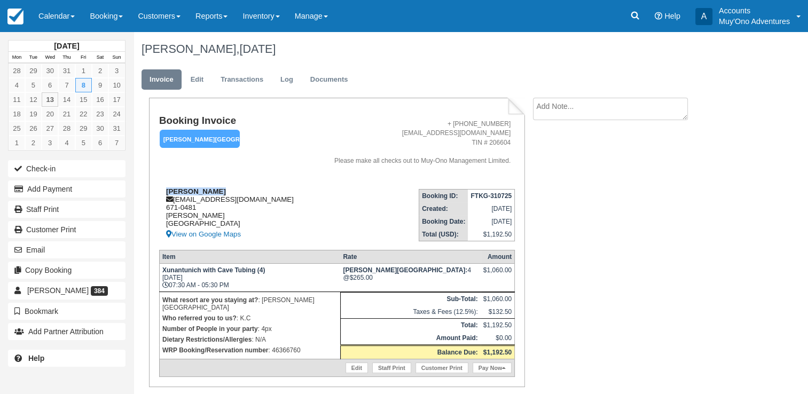
click at [218, 193] on div "Joanne Ledoux frontdesk@hopkinsbaybelize.com 671-0481 Hopkins Belize View on Go…" at bounding box center [234, 213] width 150 height 53
copy strong "Joanne Ledoux"
click at [293, 345] on p "WRP Booking/Reservation number : 46366760" at bounding box center [249, 350] width 175 height 11
copy p "46366760"
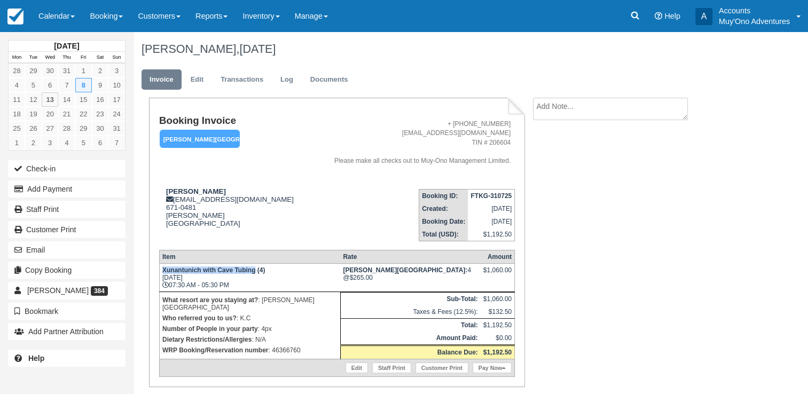
drag, startPoint x: 163, startPoint y: 273, endPoint x: 254, endPoint y: 275, distance: 91.3
click at [254, 274] on strong "Xunantunich with Cave Tubing (4)" at bounding box center [213, 270] width 103 height 7
copy strong "Xunantunich with Cave Tubing"
click at [286, 345] on p "WRP Booking/Reservation number : 46366760" at bounding box center [249, 350] width 175 height 11
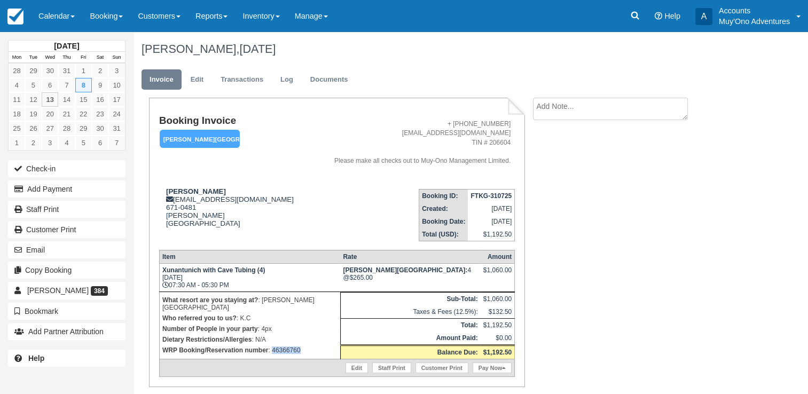
copy p "46366760"
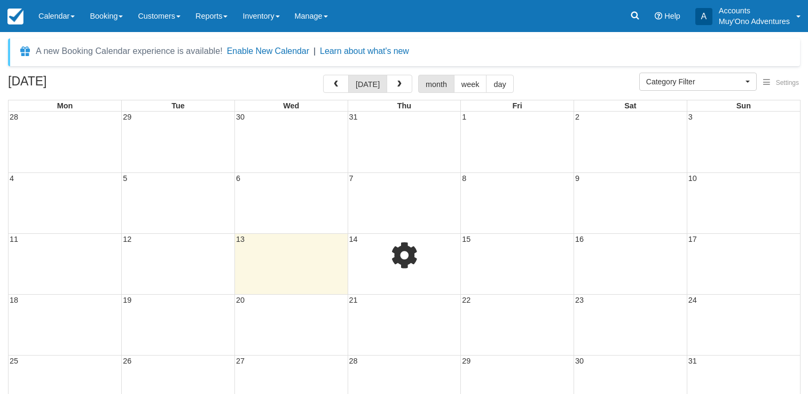
select select
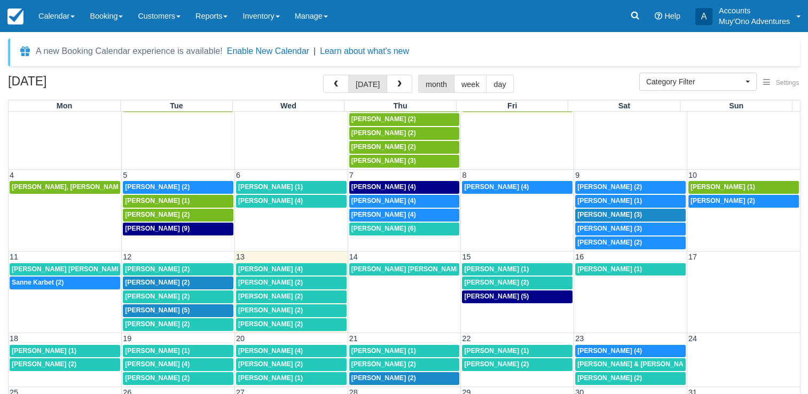
scroll to position [115, 0]
